Goal: Download file/media

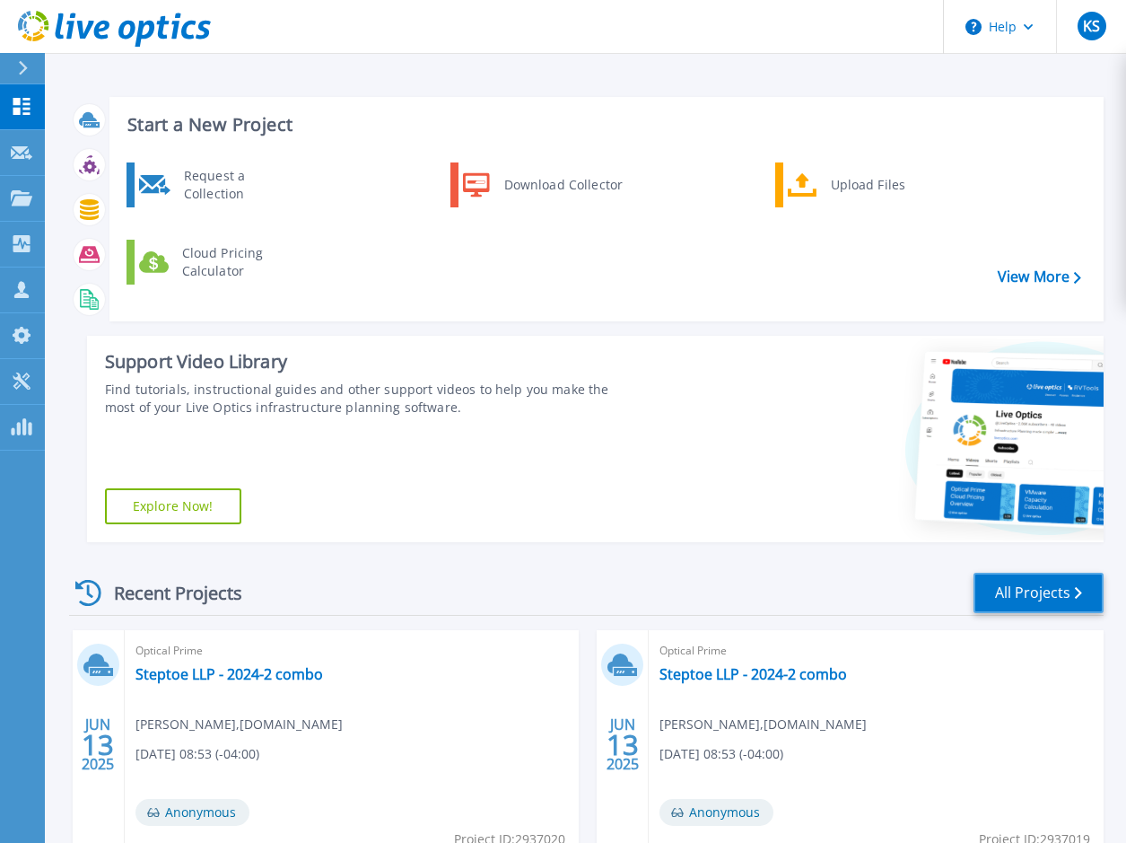
click at [1049, 585] on link "All Projects" at bounding box center [1039, 593] width 130 height 40
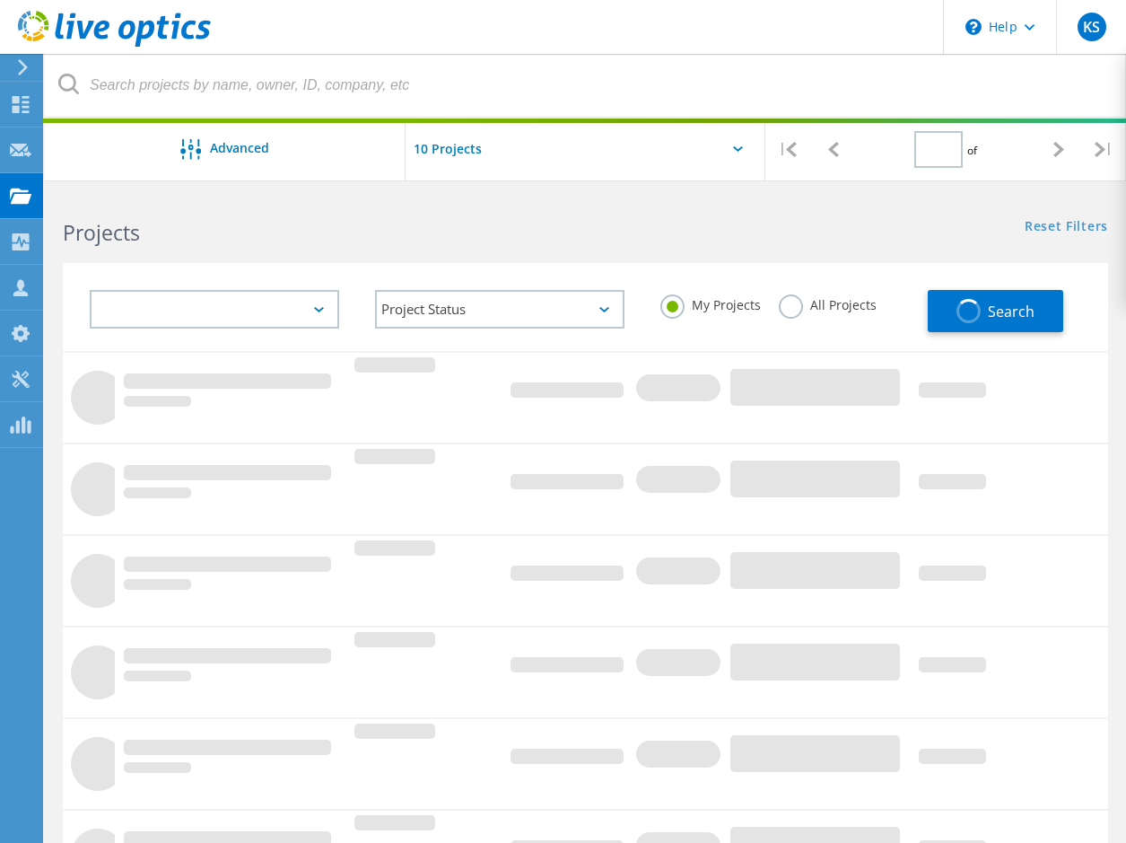
type input "1"
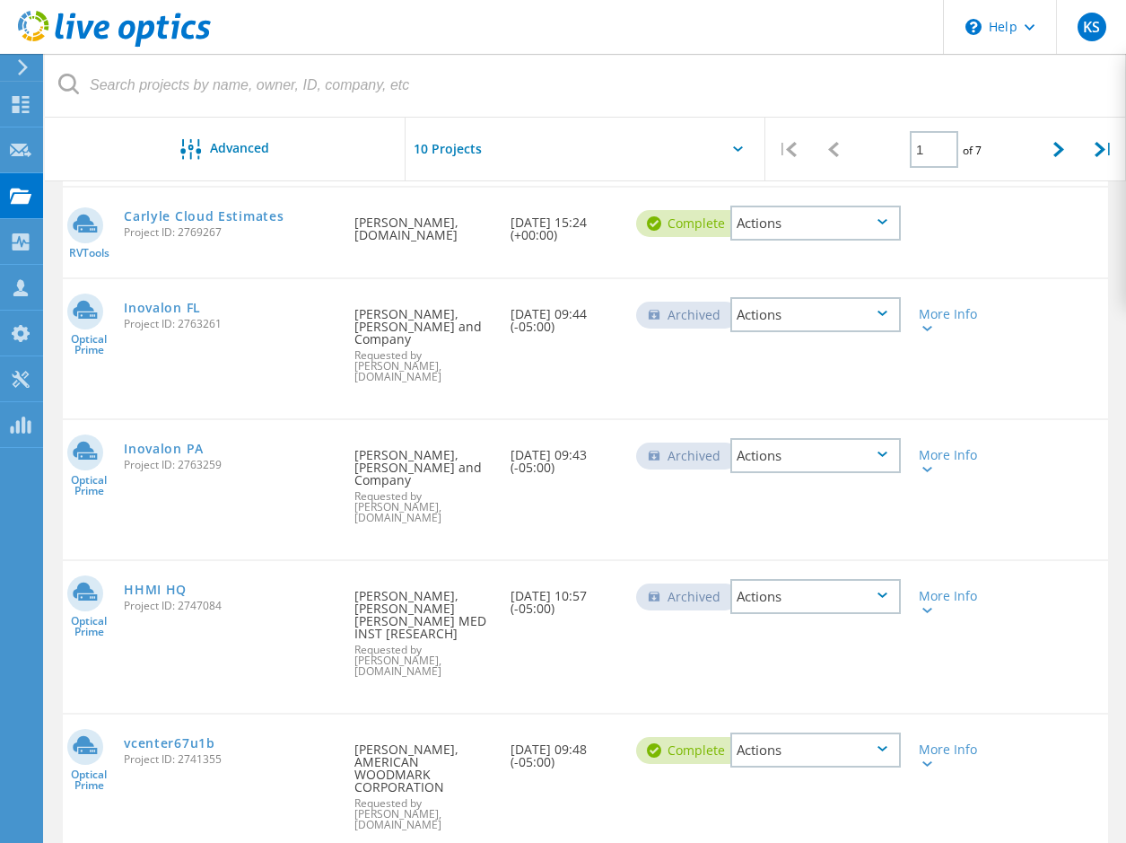
scroll to position [666, 0]
click at [174, 735] on link "vcenter67u1b" at bounding box center [169, 741] width 91 height 13
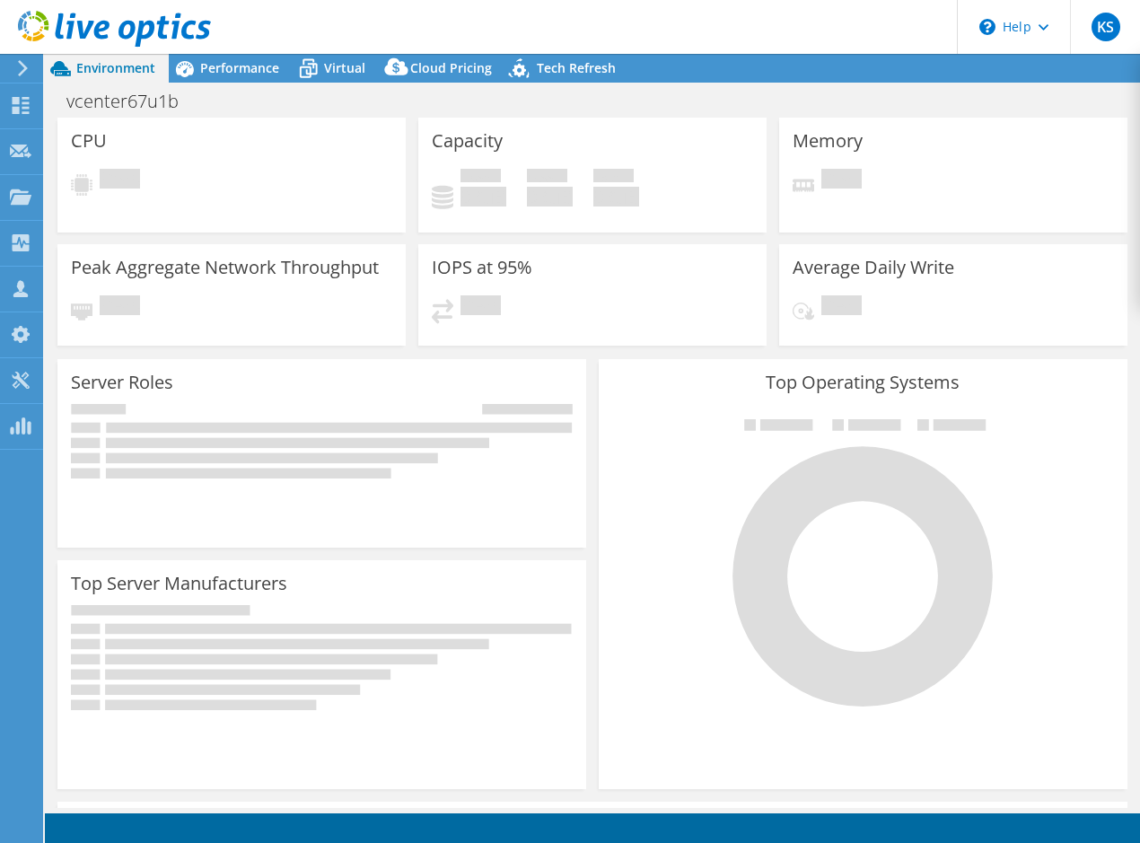
select select "USD"
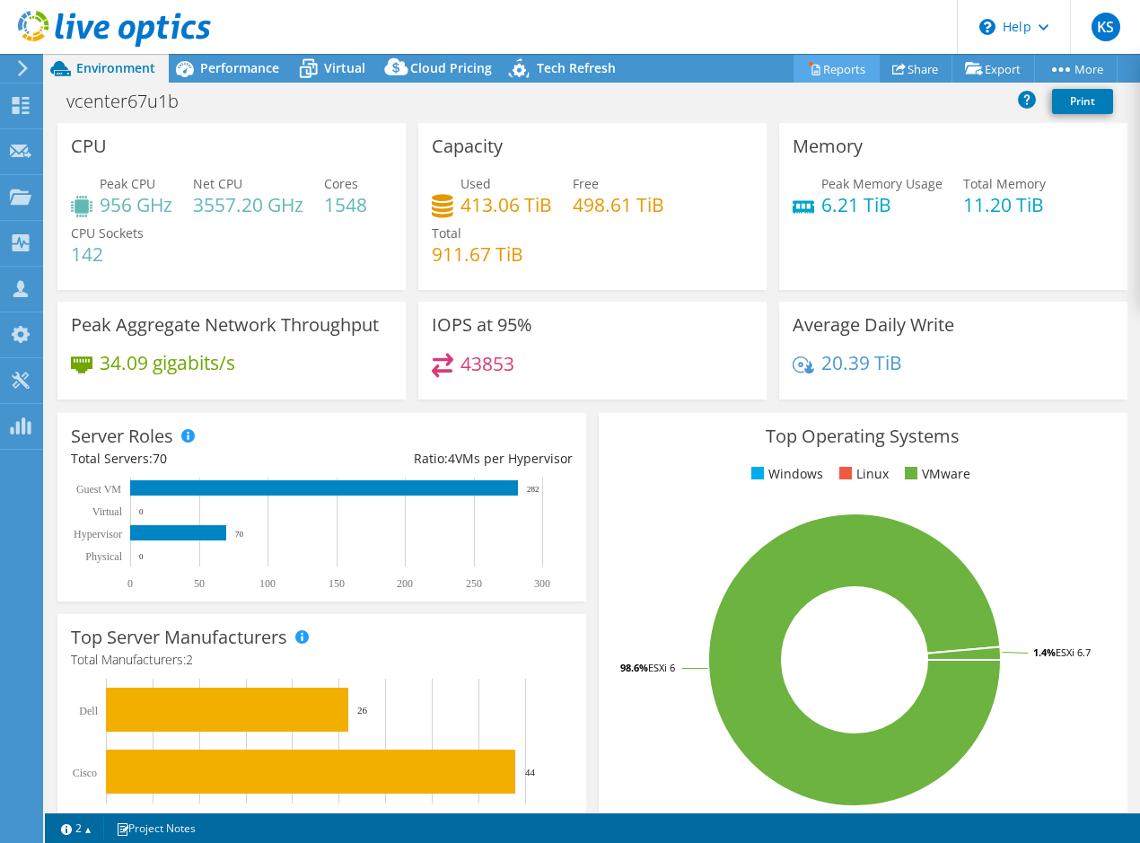
click at [831, 67] on link "Reports" at bounding box center [836, 69] width 86 height 28
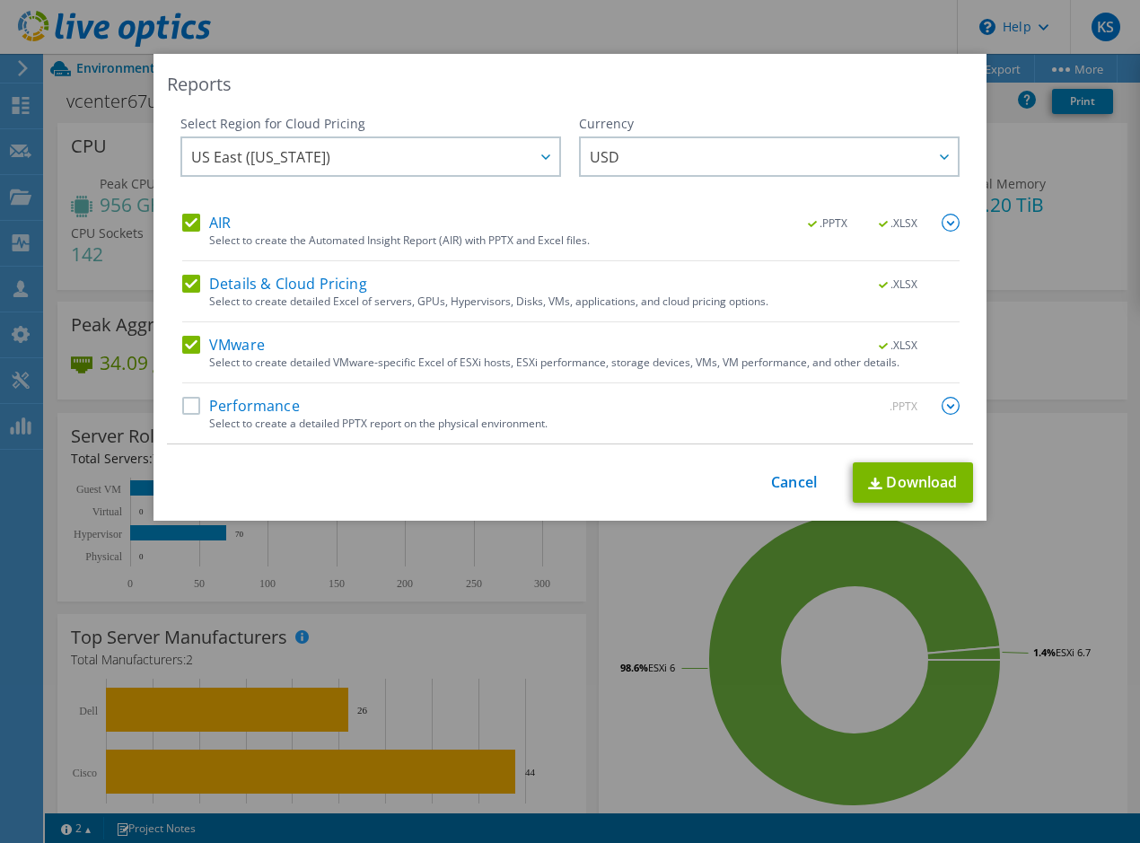
click at [187, 407] on label "Performance" at bounding box center [241, 406] width 118 height 18
click at [0, 0] on input "Performance" at bounding box center [0, 0] width 0 height 0
click at [916, 484] on link "Download" at bounding box center [913, 482] width 120 height 40
click at [786, 479] on link "Cancel" at bounding box center [794, 482] width 46 height 17
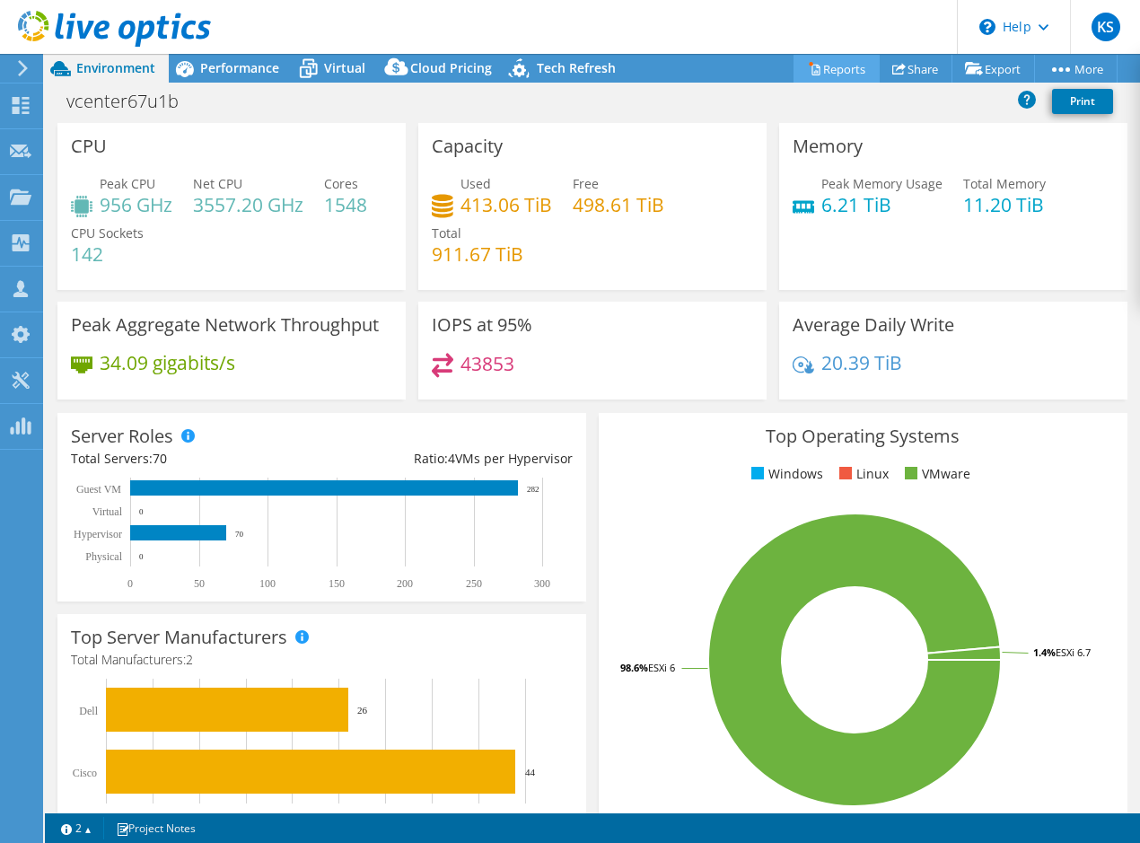
click at [830, 61] on link "Reports" at bounding box center [836, 69] width 86 height 28
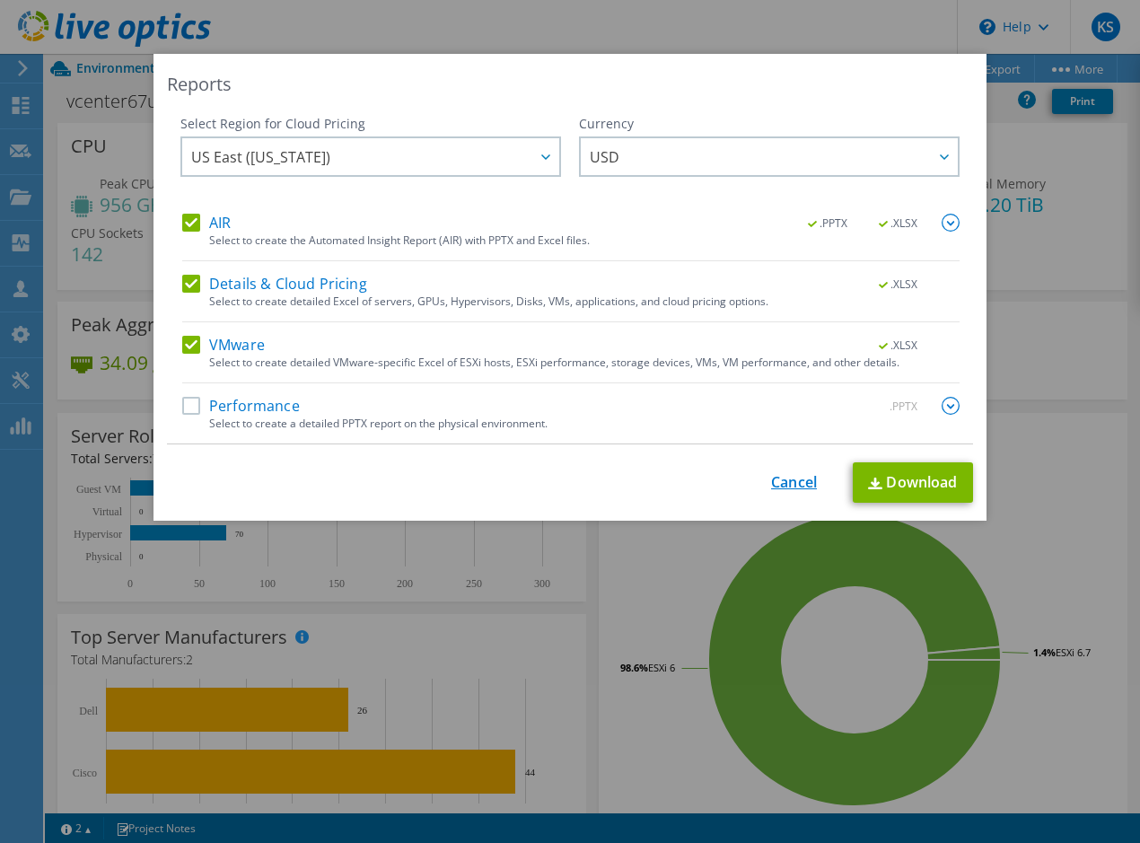
click at [779, 477] on link "Cancel" at bounding box center [794, 482] width 46 height 17
